Goal: Find specific page/section: Find specific page/section

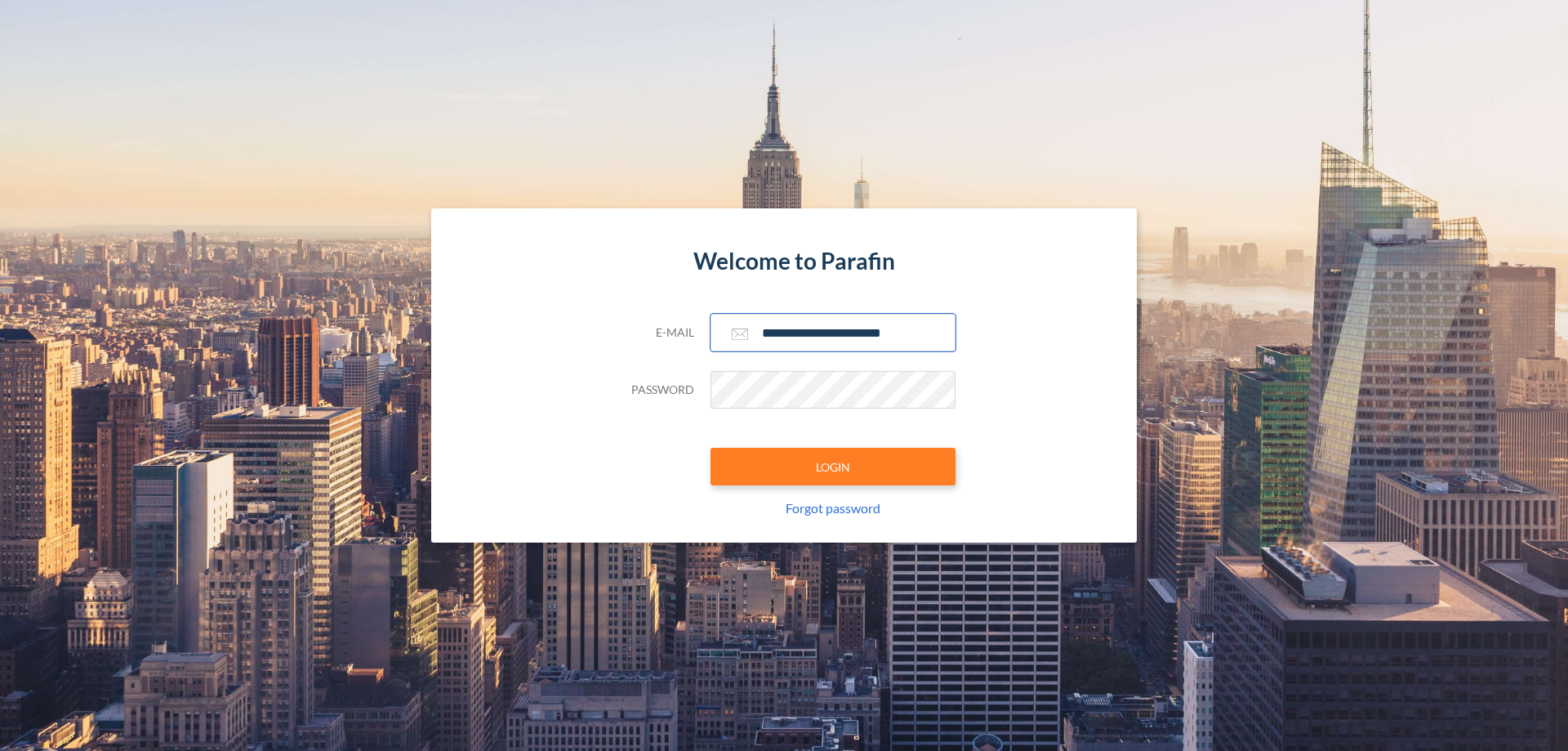
type input "**********"
click at [833, 467] on button "LOGIN" at bounding box center [832, 467] width 245 height 38
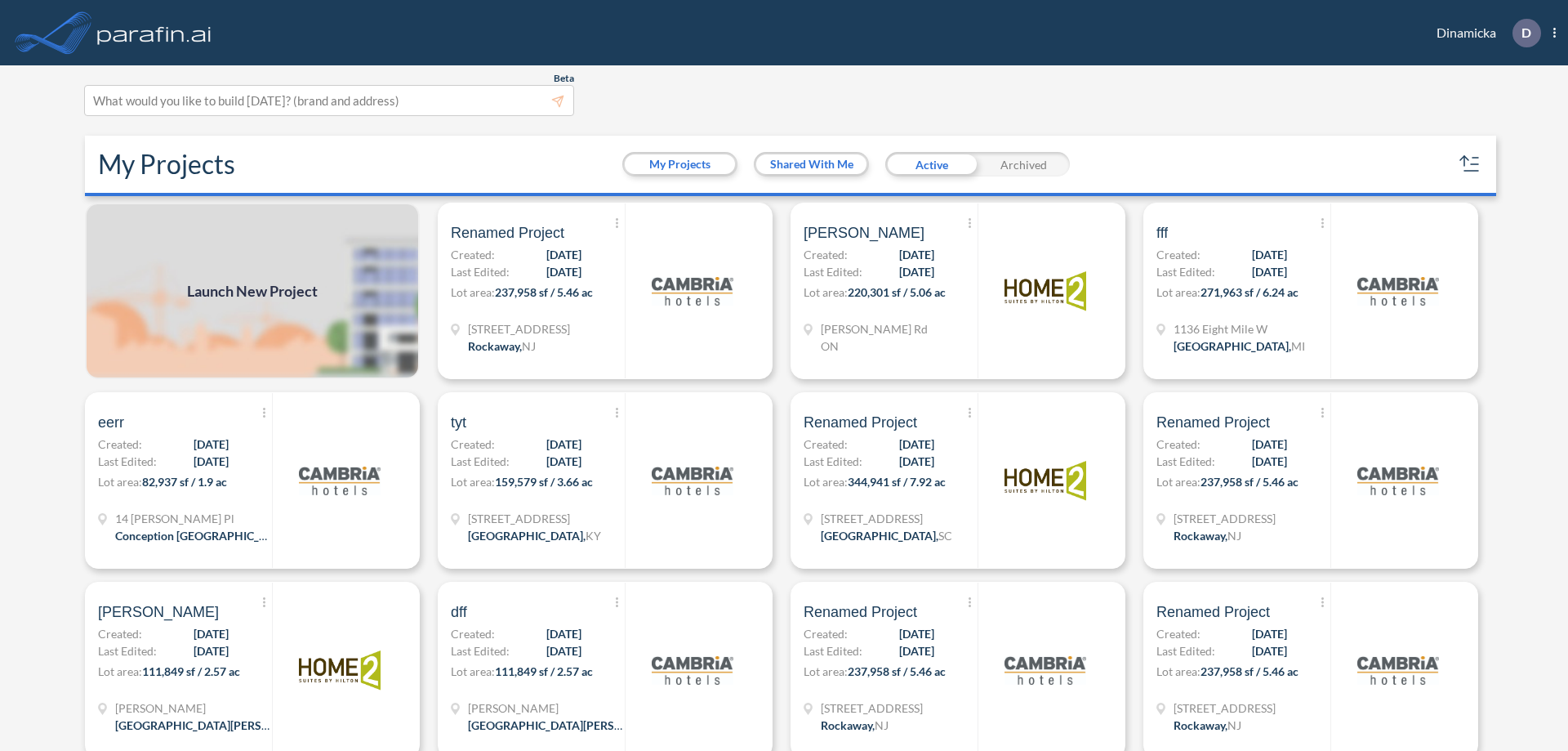
scroll to position [4, 0]
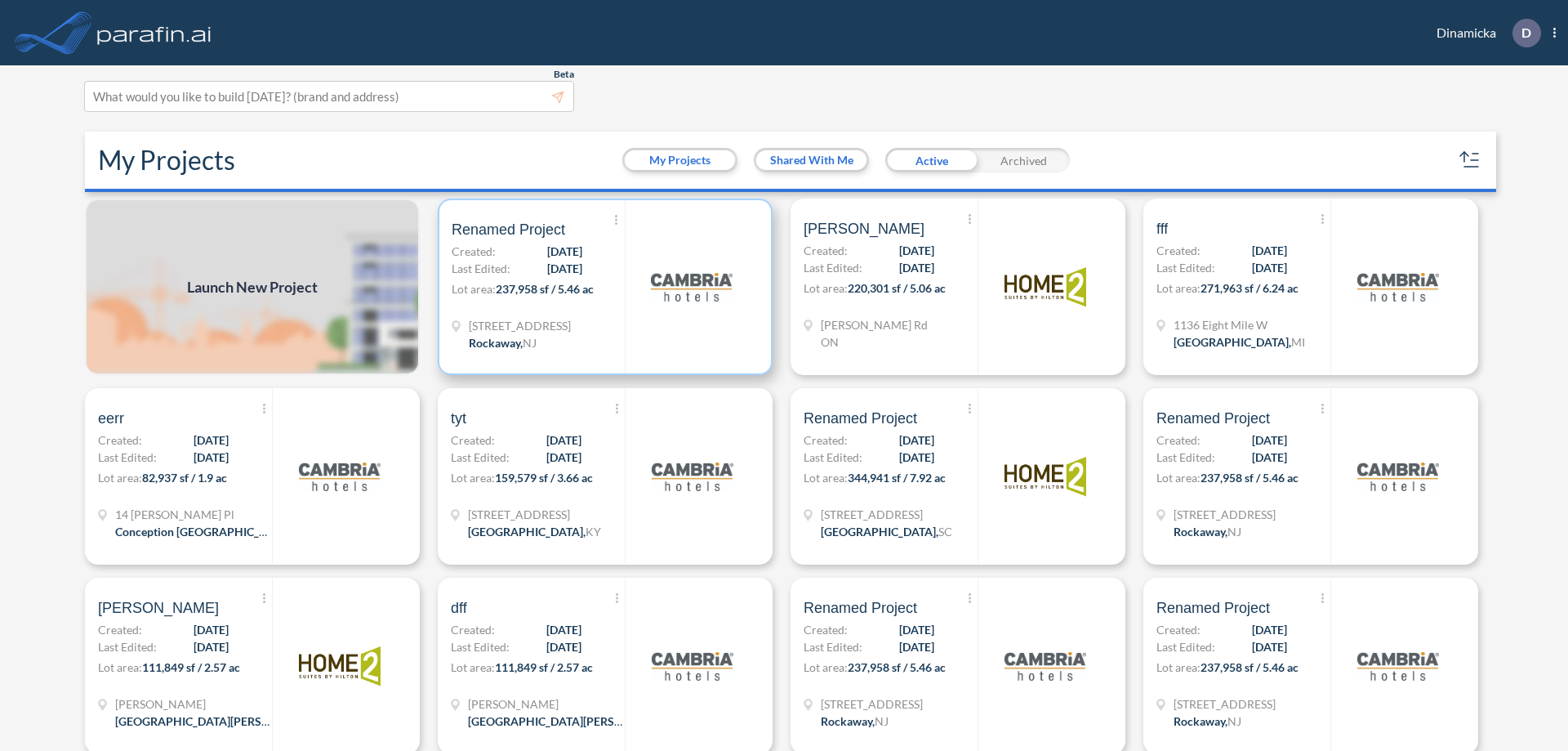
click at [602, 287] on p "Lot area: 237,958 sf / 5.46 ac" at bounding box center [538, 292] width 173 height 23
